Goal: Information Seeking & Learning: Learn about a topic

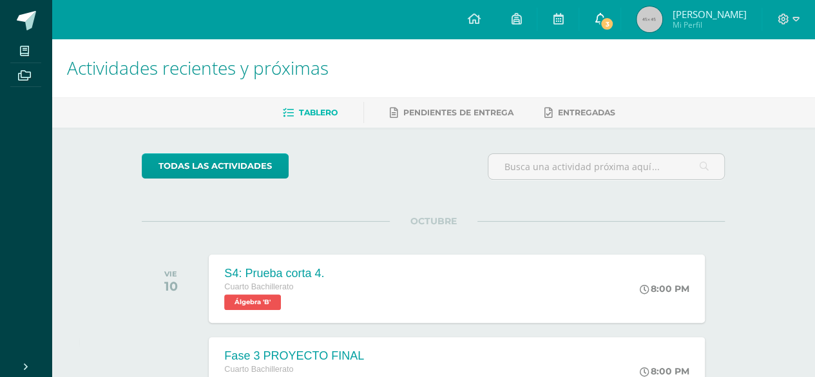
click at [610, 31] on link "3" at bounding box center [599, 19] width 41 height 39
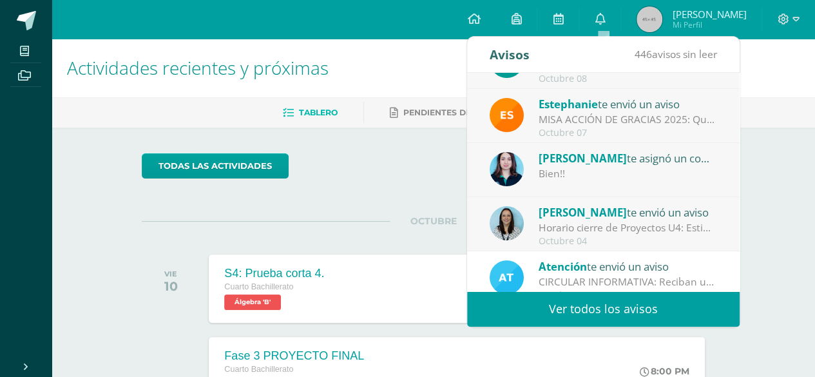
scroll to position [39, 0]
click at [620, 176] on div "Bien!!" at bounding box center [627, 173] width 179 height 15
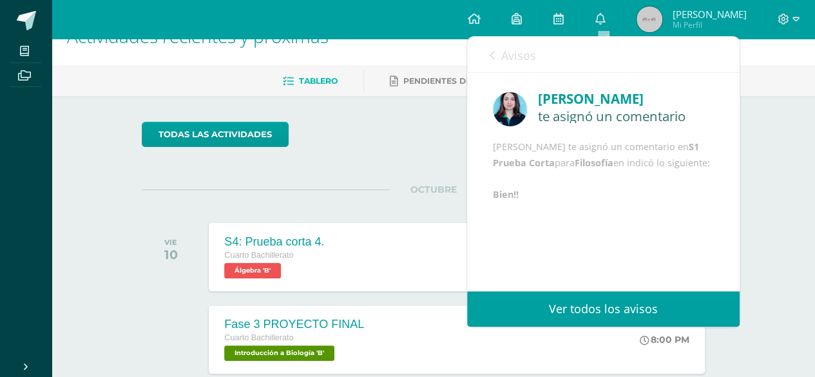
scroll to position [0, 0]
click at [422, 122] on div "todas las Actividades" at bounding box center [433, 140] width 593 height 37
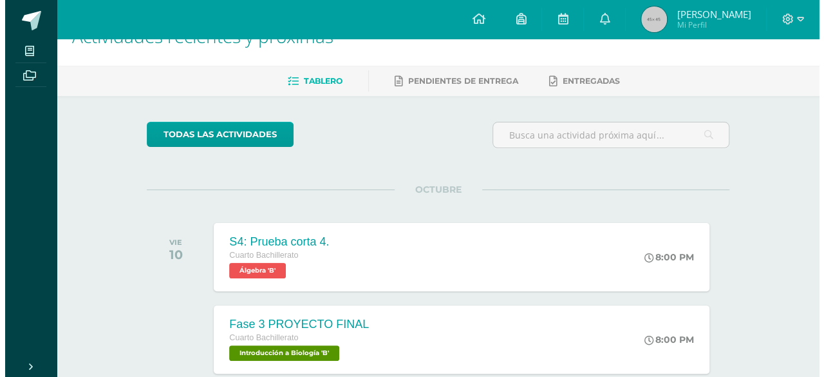
scroll to position [73, 0]
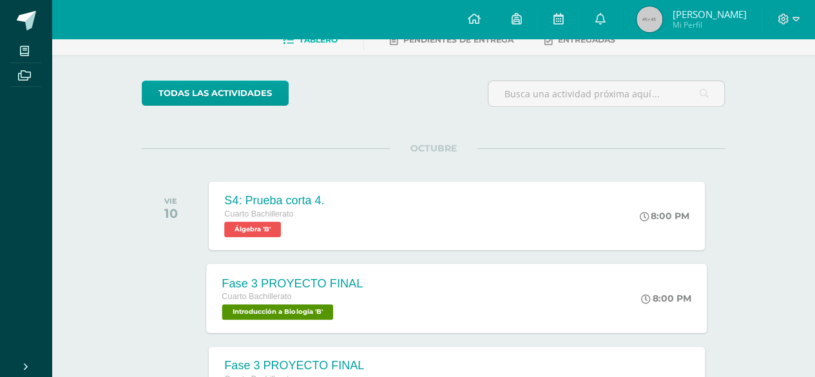
click at [307, 306] on span "Introducción a Biología 'B'" at bounding box center [277, 311] width 111 height 15
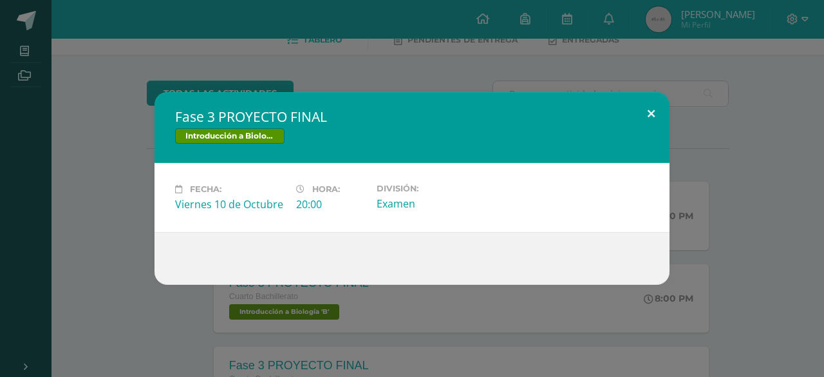
click at [654, 111] on button at bounding box center [651, 114] width 37 height 44
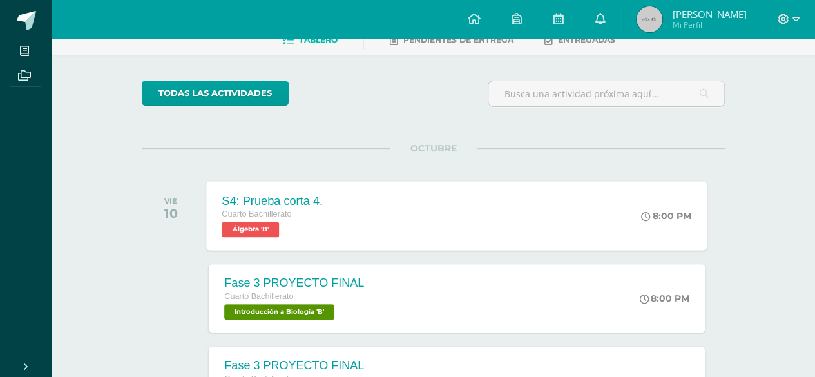
click at [286, 231] on div "Cuarto Bachillerato Álgebra 'B'" at bounding box center [272, 222] width 101 height 30
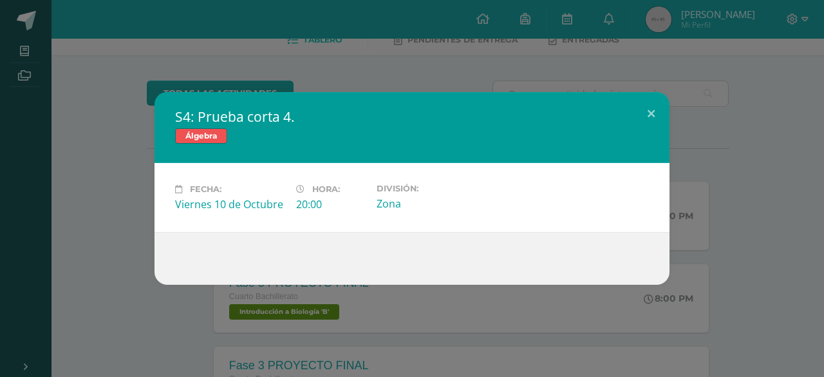
click at [169, 271] on div at bounding box center [412, 258] width 515 height 53
click at [169, 295] on div "S4: Prueba corta 4. Álgebra Fecha: [DATE] Hora: 20:00 División: Zona" at bounding box center [412, 188] width 824 height 377
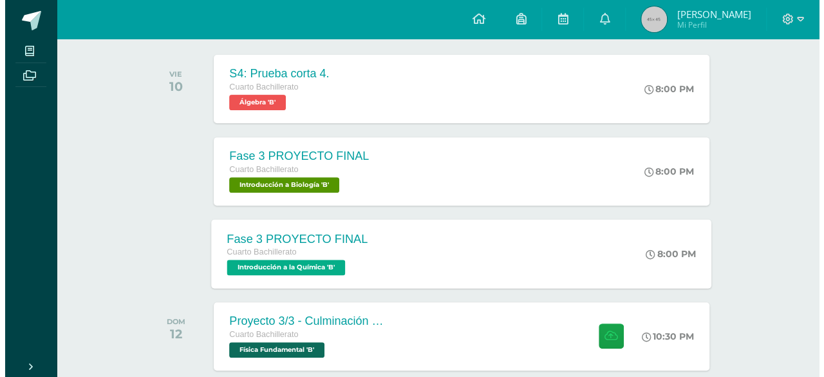
scroll to position [202, 0]
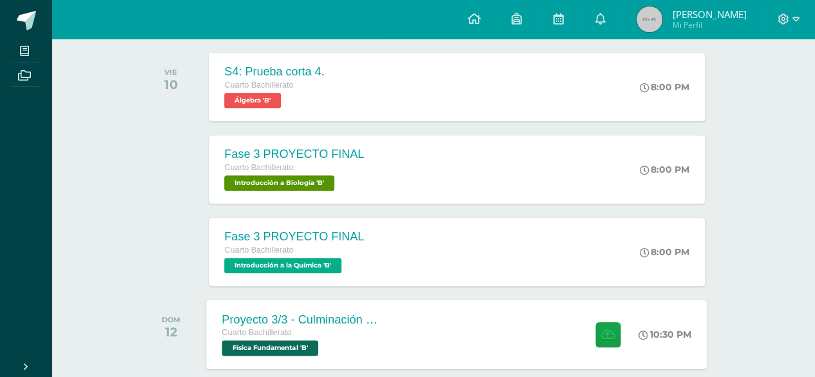
click at [276, 340] on span "Física Fundamental 'B'" at bounding box center [270, 347] width 96 height 15
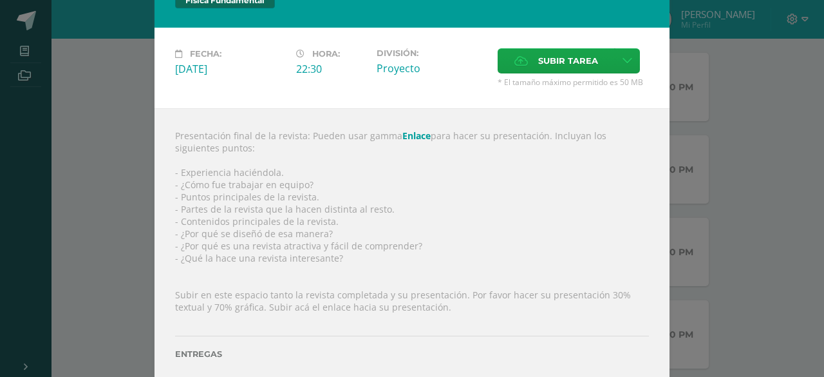
scroll to position [71, 0]
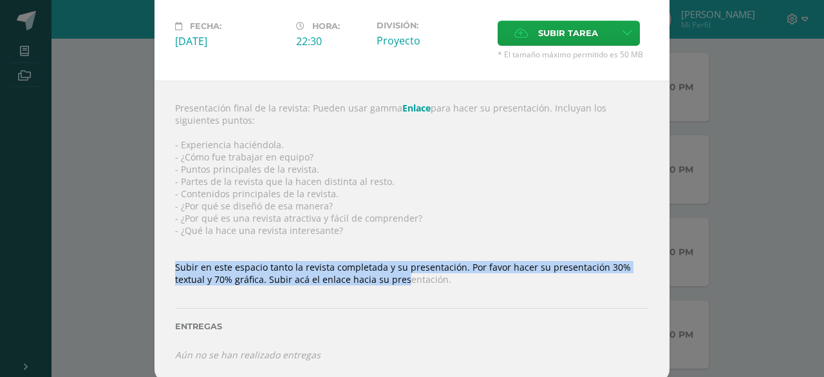
drag, startPoint x: 171, startPoint y: 263, endPoint x: 366, endPoint y: 279, distance: 195.1
click at [366, 279] on div "Presentación final de la revista: Pueden usar gamma Enlace para hacer su presen…" at bounding box center [412, 231] width 515 height 301
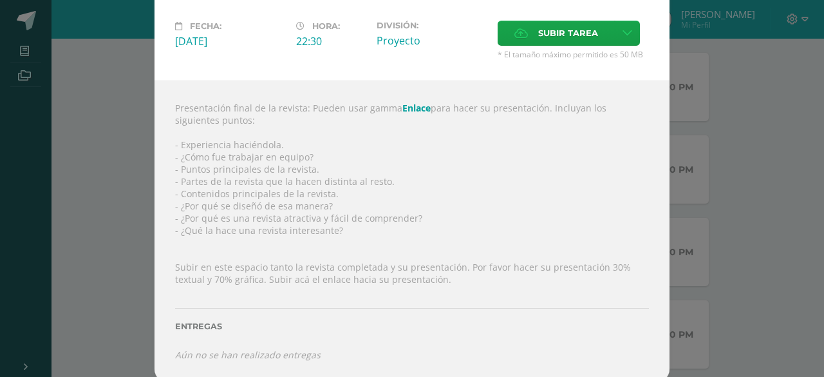
click at [414, 279] on div "Presentación final de la revista: Pueden usar gamma Enlace para hacer su presen…" at bounding box center [412, 231] width 515 height 301
click at [755, 222] on div "Proyecto 3/3 - Culminación y Presentación Física Fundamental Fecha: [DATE] Hora…" at bounding box center [412, 155] width 814 height 453
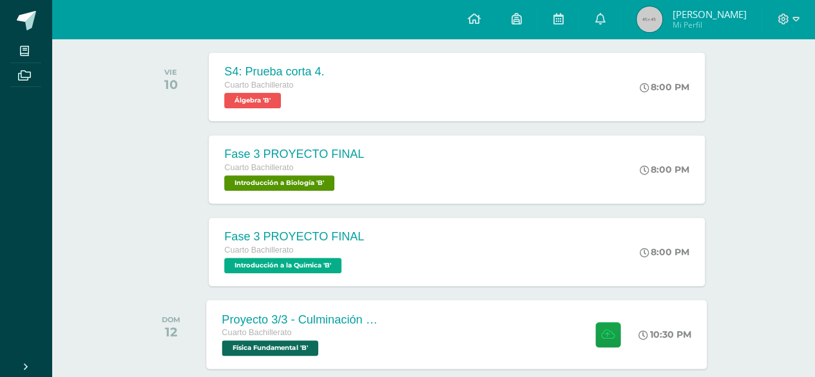
click at [298, 341] on span "Física Fundamental 'B'" at bounding box center [270, 347] width 96 height 15
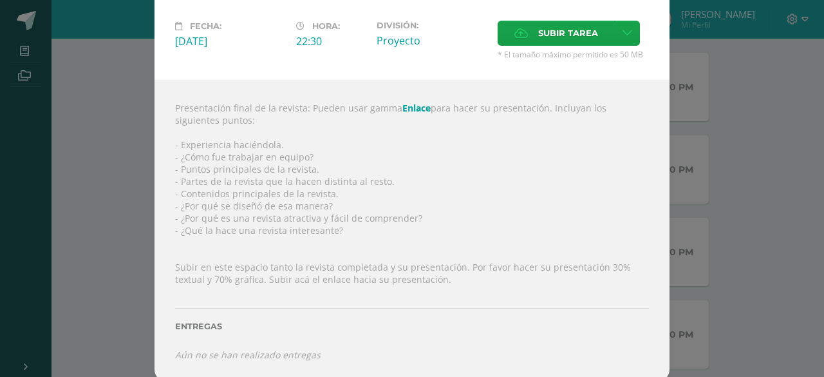
click at [138, 278] on div "Proyecto 3/3 - Culminación y Presentación Física Fundamental Fecha: [DATE] Hora…" at bounding box center [412, 155] width 814 height 453
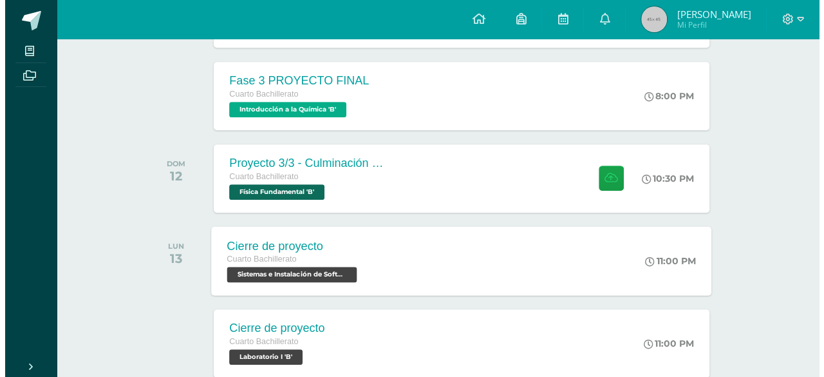
scroll to position [395, 0]
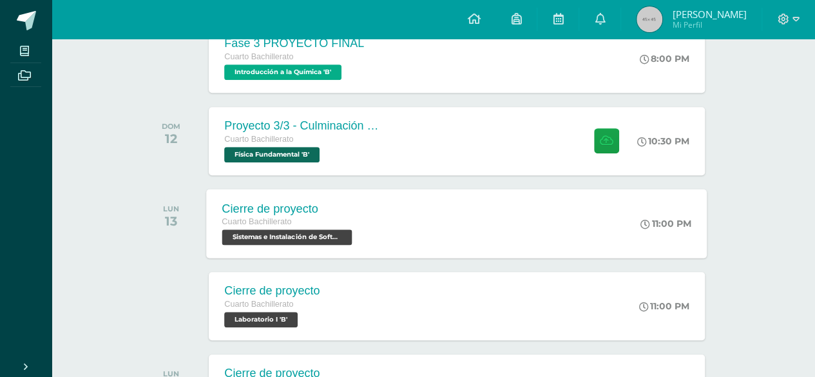
click at [286, 231] on span "Sistemas e Instalación de Software 'B'" at bounding box center [287, 236] width 130 height 15
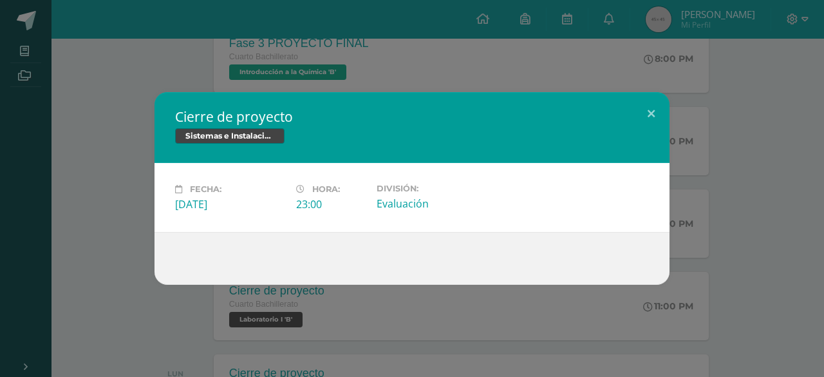
click at [140, 298] on div "Cierre de proyecto Sistemas e Instalación de Software Fecha: [DATE] Hora: 23:00…" at bounding box center [412, 188] width 824 height 377
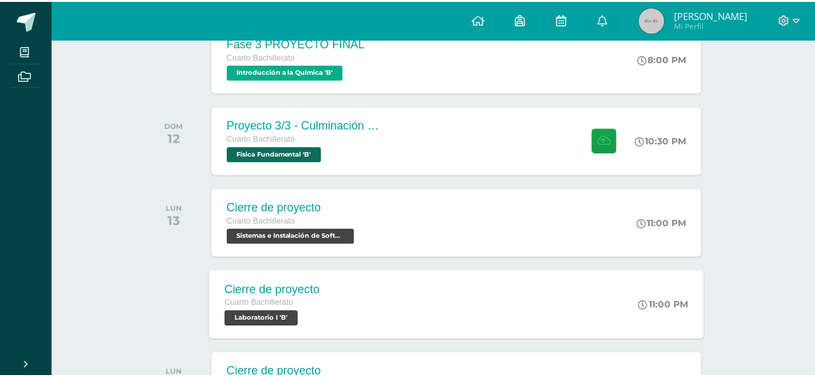
scroll to position [588, 0]
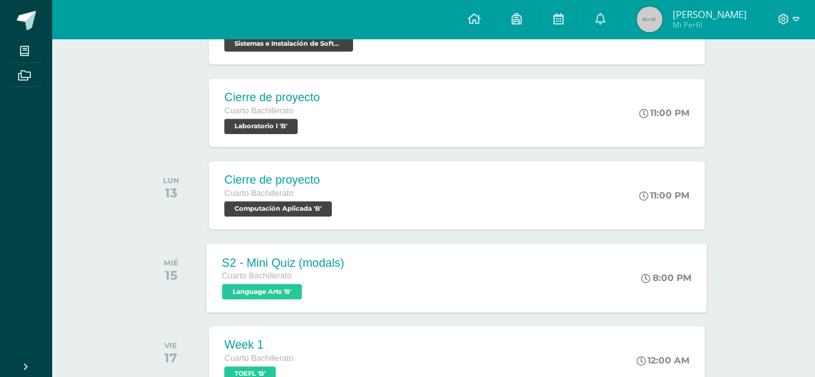
click at [287, 289] on span "Language Arts 'B'" at bounding box center [262, 290] width 80 height 15
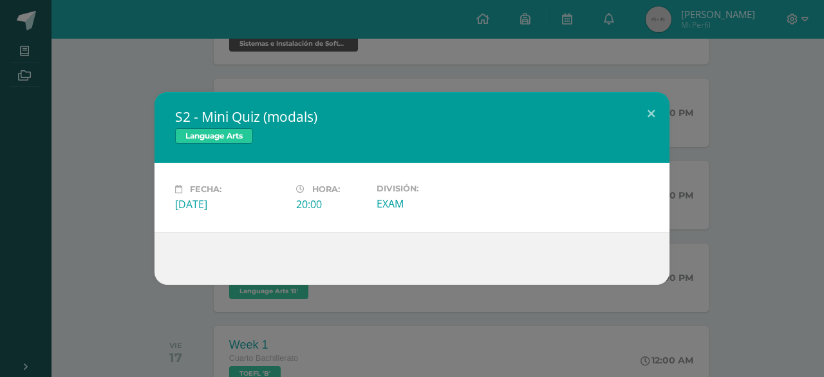
click at [170, 291] on div "S2 - Mini Quiz (modals) Language Arts Fecha: [DATE] Hora: 20:00 División:" at bounding box center [412, 188] width 824 height 377
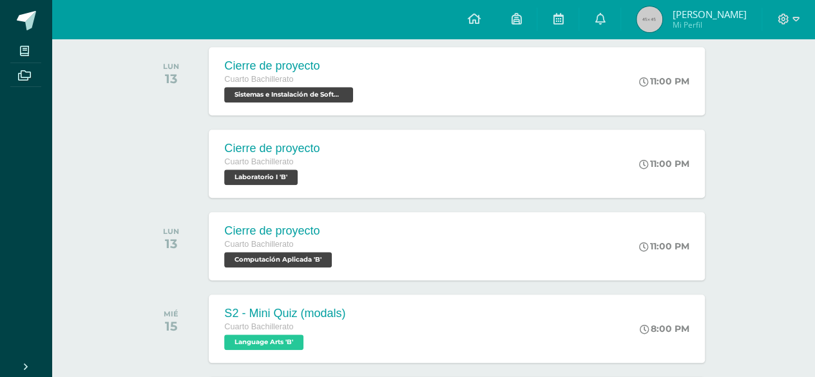
scroll to position [482, 0]
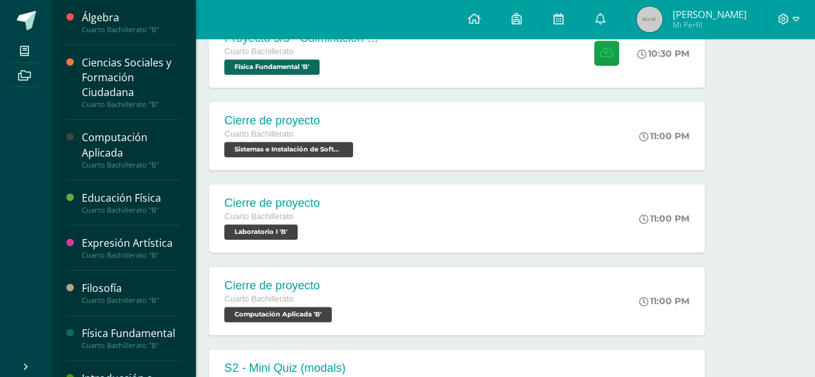
click at [93, 158] on div "Computación Aplicada" at bounding box center [131, 145] width 98 height 30
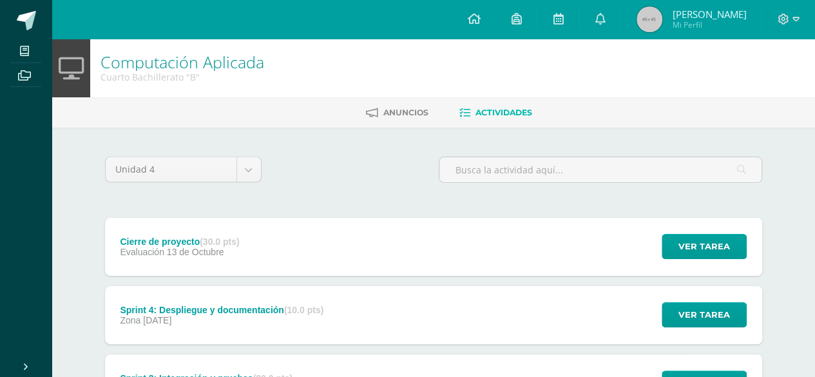
click at [167, 317] on span "05 de Octubre" at bounding box center [157, 320] width 28 height 10
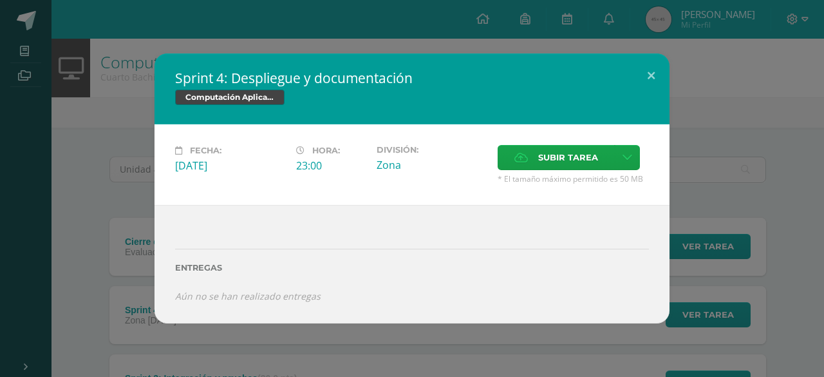
click at [75, 304] on div "Sprint 4: Despliegue y documentación Computación Aplicada Fecha: Domingo 05 de …" at bounding box center [412, 187] width 814 height 269
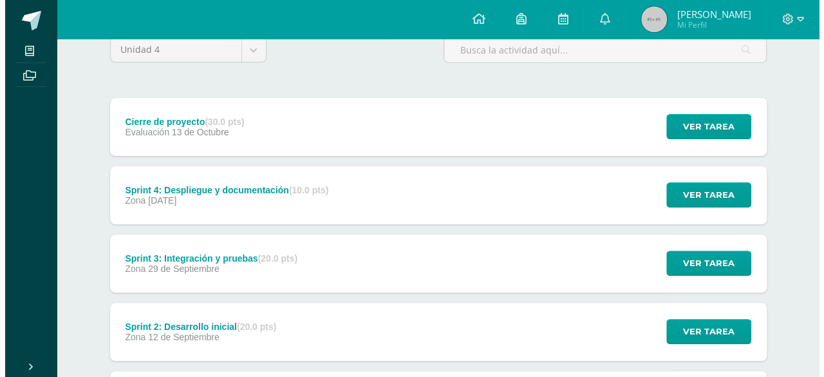
scroll to position [193, 0]
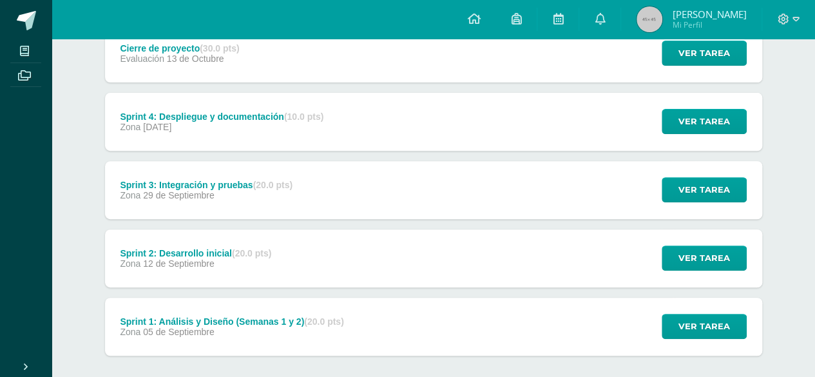
click at [168, 180] on div "Sprint 3: Integración y pruebas (20.0 pts)" at bounding box center [206, 185] width 173 height 10
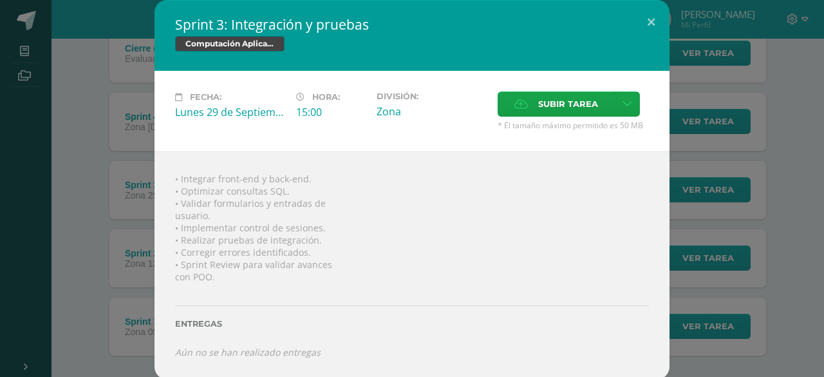
click at [102, 216] on div "Sprint 3: Integración y pruebas Computación Aplicada Fecha: Lunes 29 de Septiem…" at bounding box center [412, 189] width 814 height 379
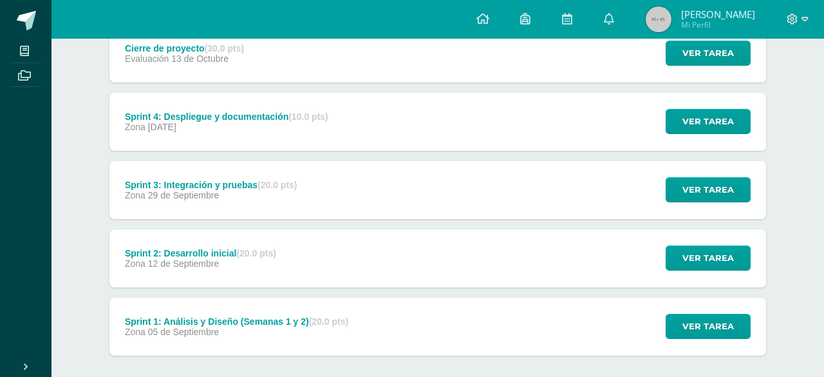
click at [128, 242] on div "Sprint 3: Integración y pruebas Computación Aplicada Fecha: Lunes 29 de Septiem…" at bounding box center [412, 189] width 814 height 379
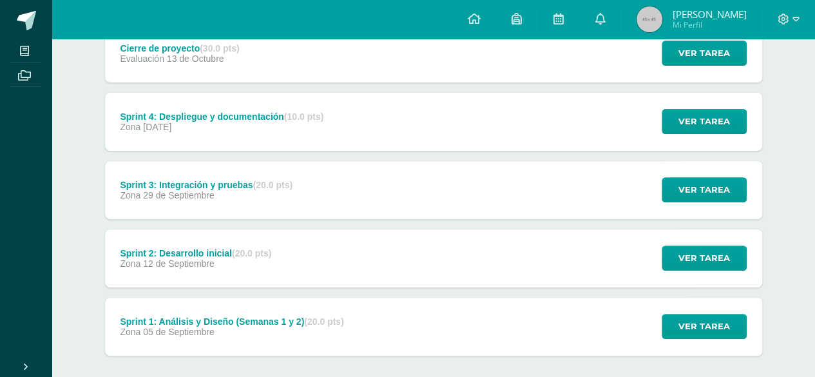
click at [133, 253] on div "Sprint 2: Desarrollo inicial (20.0 pts)" at bounding box center [195, 253] width 151 height 10
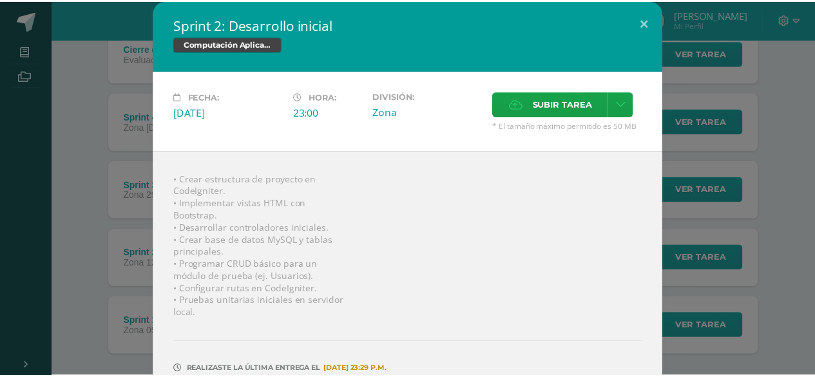
scroll to position [57, 0]
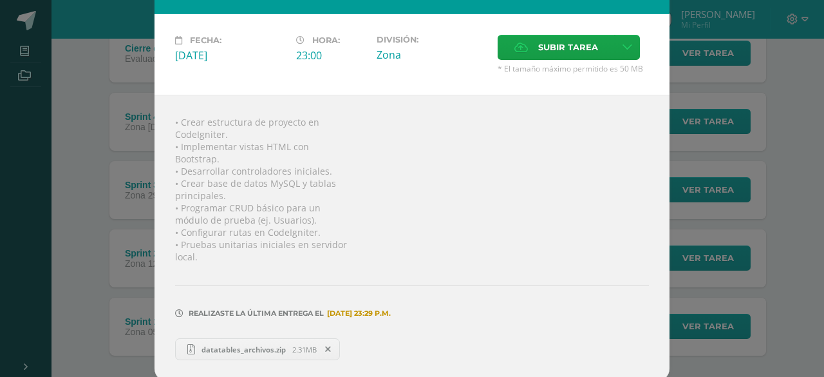
click at [105, 274] on div "Sprint 2: Desarrollo inicial Computación Aplicada Fecha: Viernes 12 de Septiemb…" at bounding box center [412, 162] width 814 height 438
